Goal: Information Seeking & Learning: Get advice/opinions

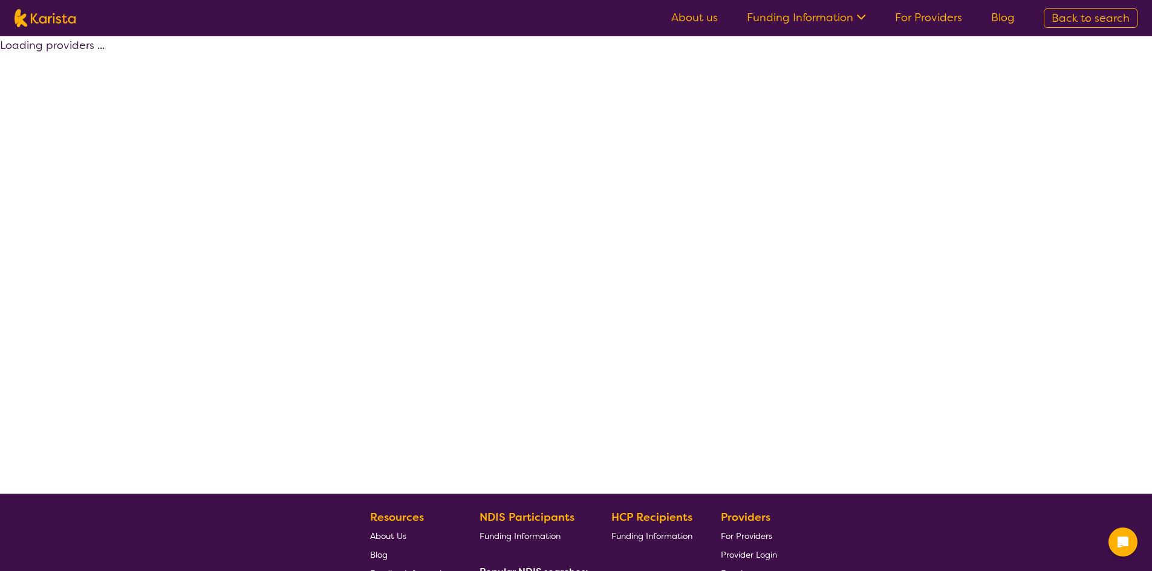
select select "by_score"
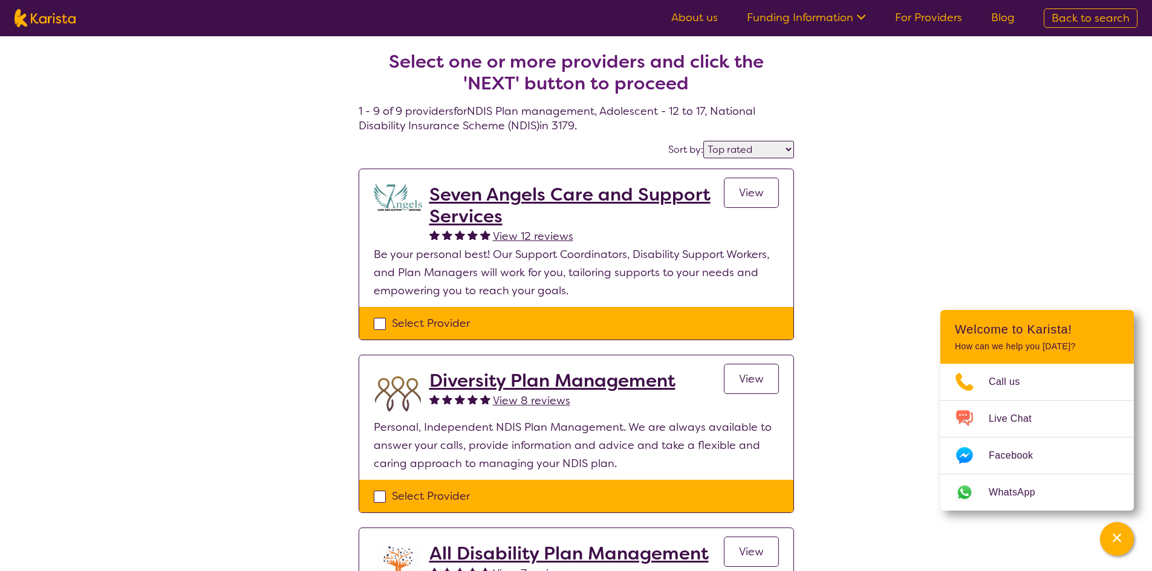
click at [532, 232] on span "View 12 reviews" at bounding box center [533, 236] width 80 height 15
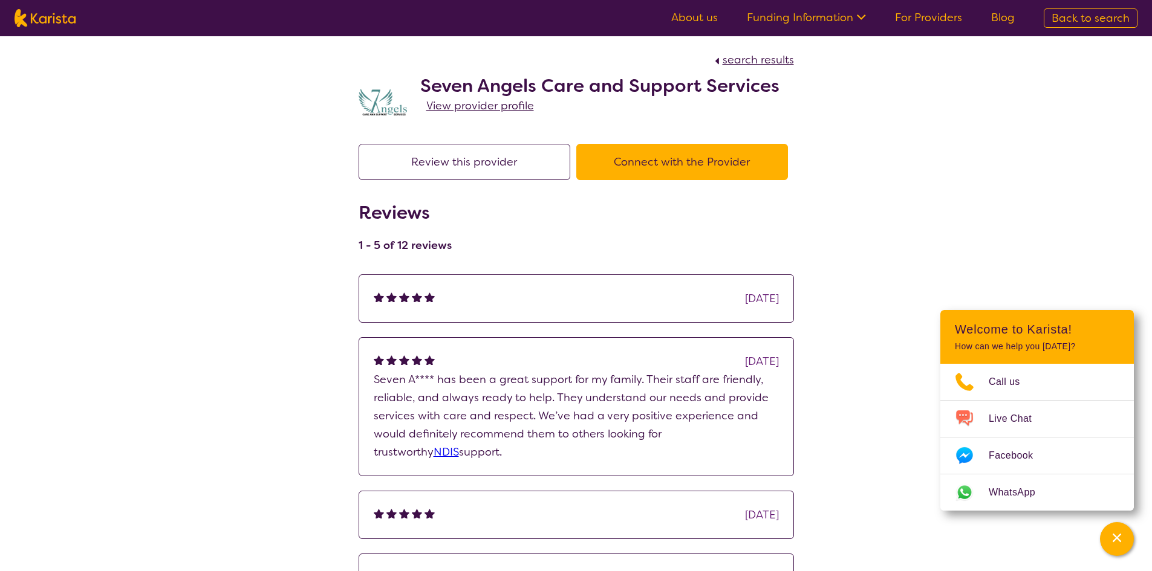
click at [735, 50] on section "search results Seven Angels Care and Support Services View provider profile" at bounding box center [576, 82] width 464 height 93
click at [736, 54] on span "search results" at bounding box center [758, 60] width 71 height 15
select select "by_score"
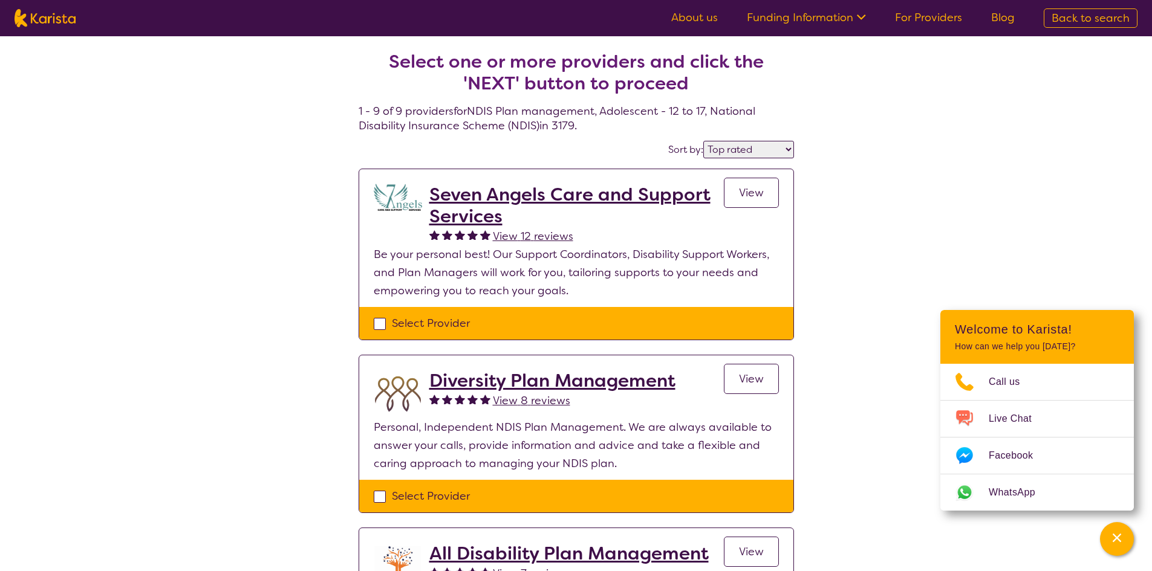
click at [515, 403] on span "View 8 reviews" at bounding box center [531, 401] width 77 height 15
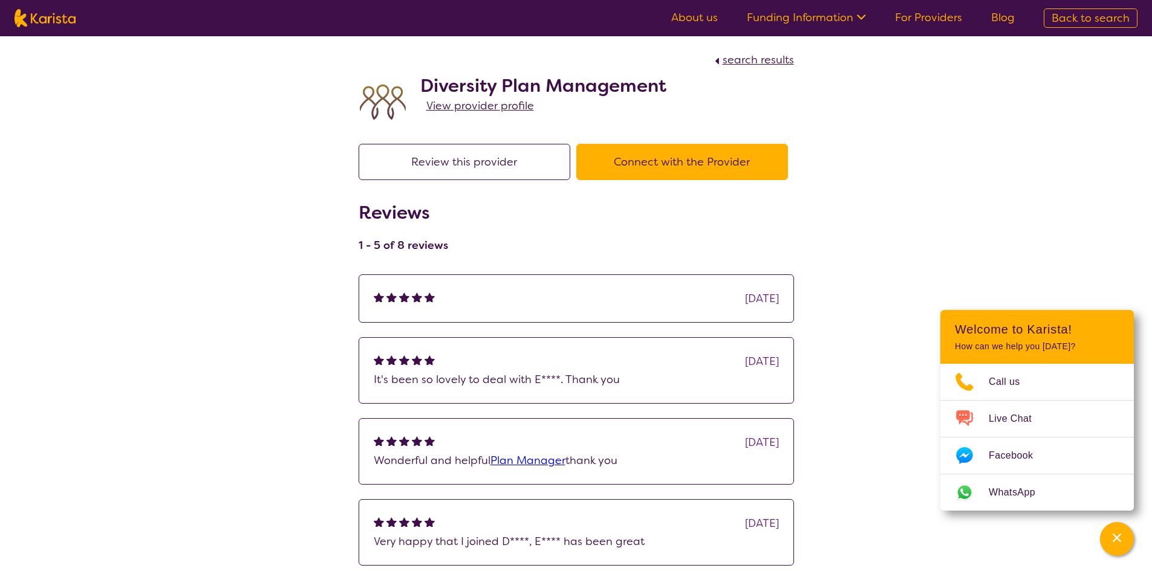
click at [749, 59] on span "search results" at bounding box center [758, 60] width 71 height 15
select select "by_score"
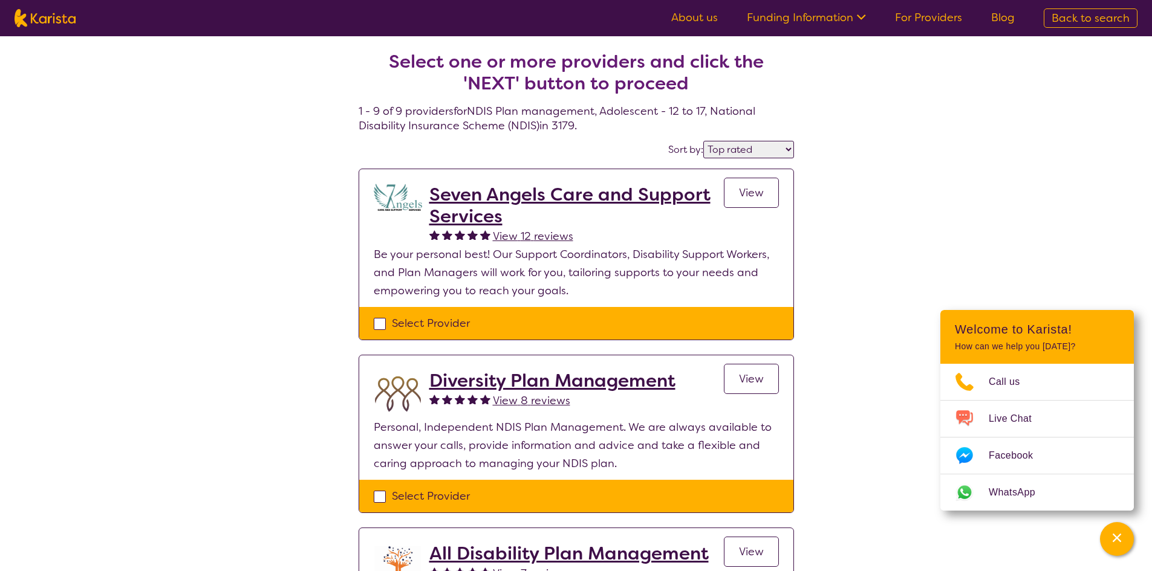
click at [524, 233] on span "View 12 reviews" at bounding box center [533, 236] width 80 height 15
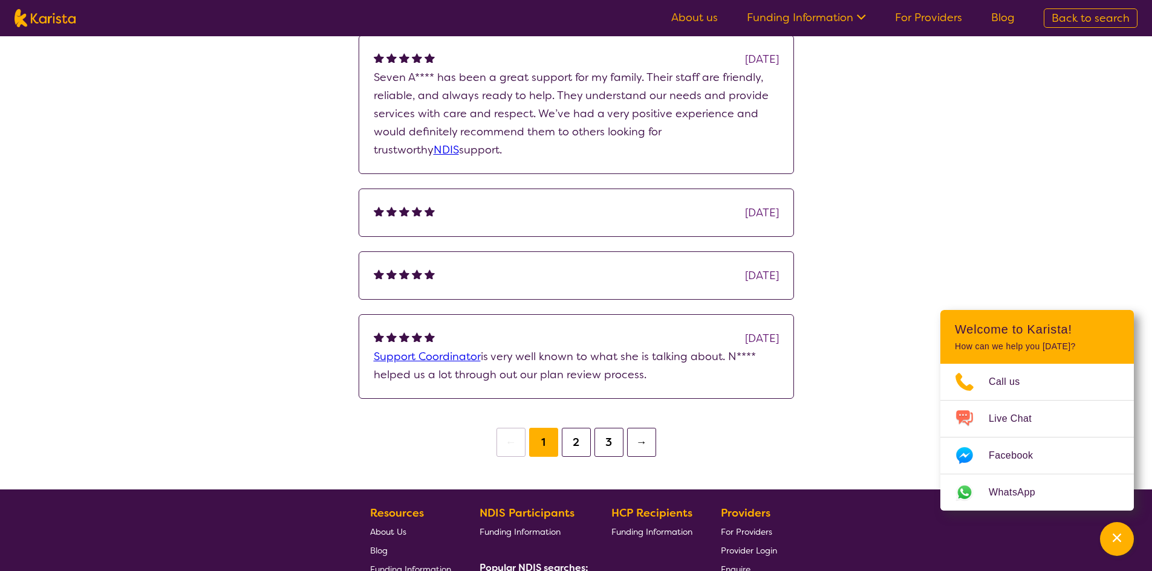
scroll to position [60, 0]
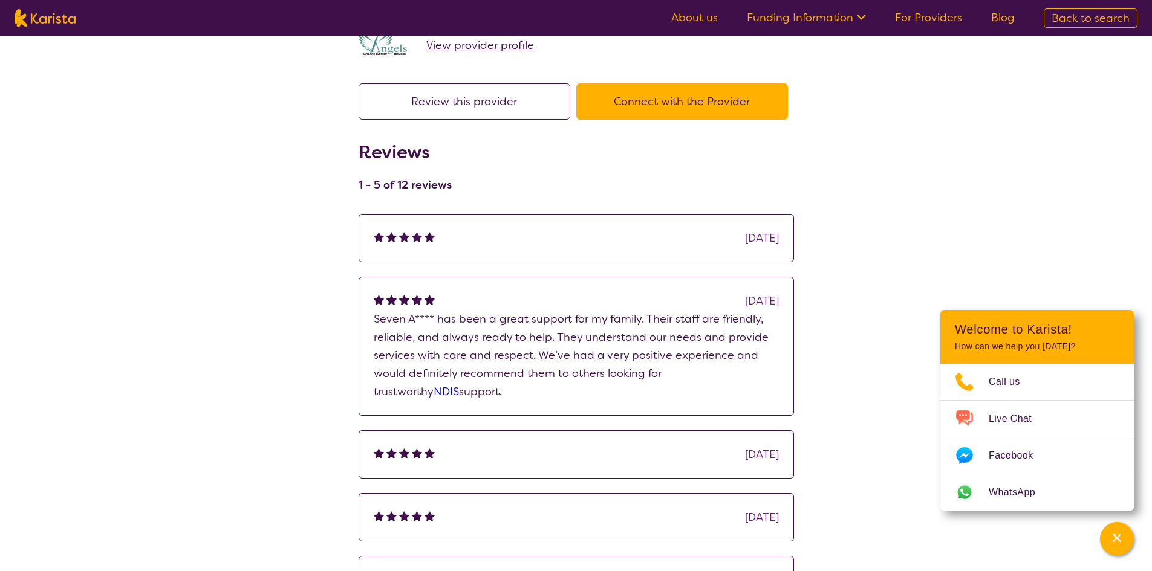
click at [474, 41] on span "View provider profile" at bounding box center [480, 45] width 108 height 15
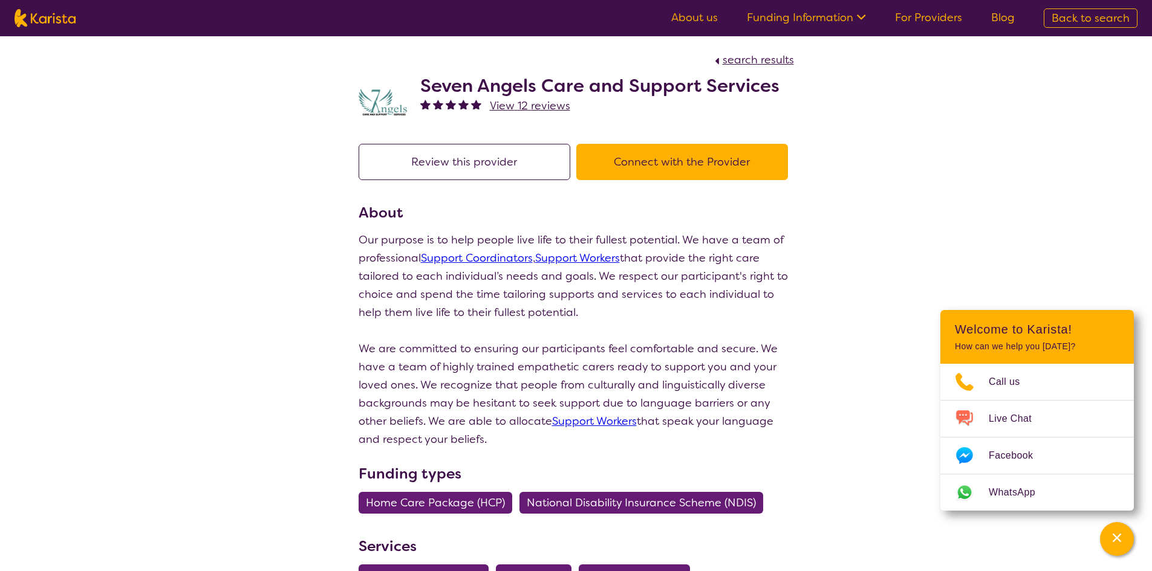
click at [754, 53] on span "search results" at bounding box center [758, 60] width 71 height 15
select select "by_score"
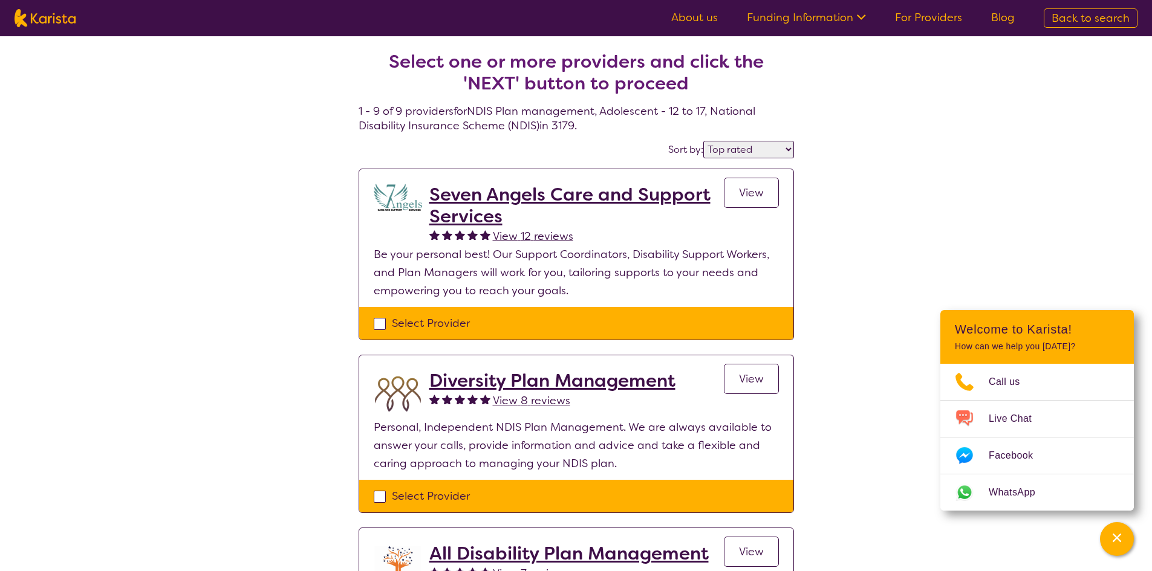
click at [545, 239] on span "View 12 reviews" at bounding box center [533, 236] width 80 height 15
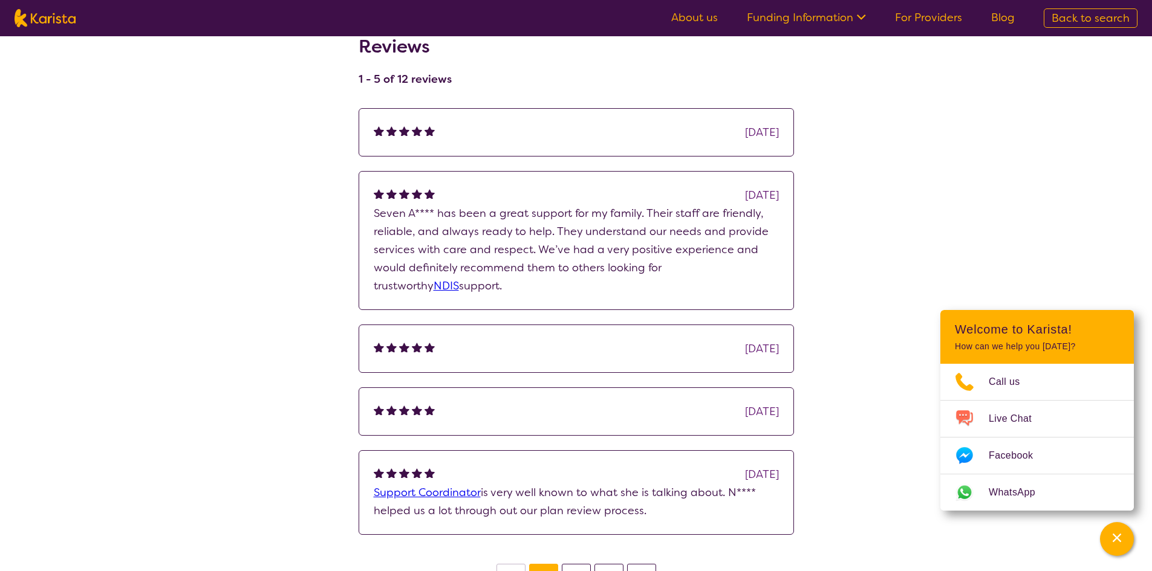
scroll to position [181, 0]
